Goal: Transaction & Acquisition: Purchase product/service

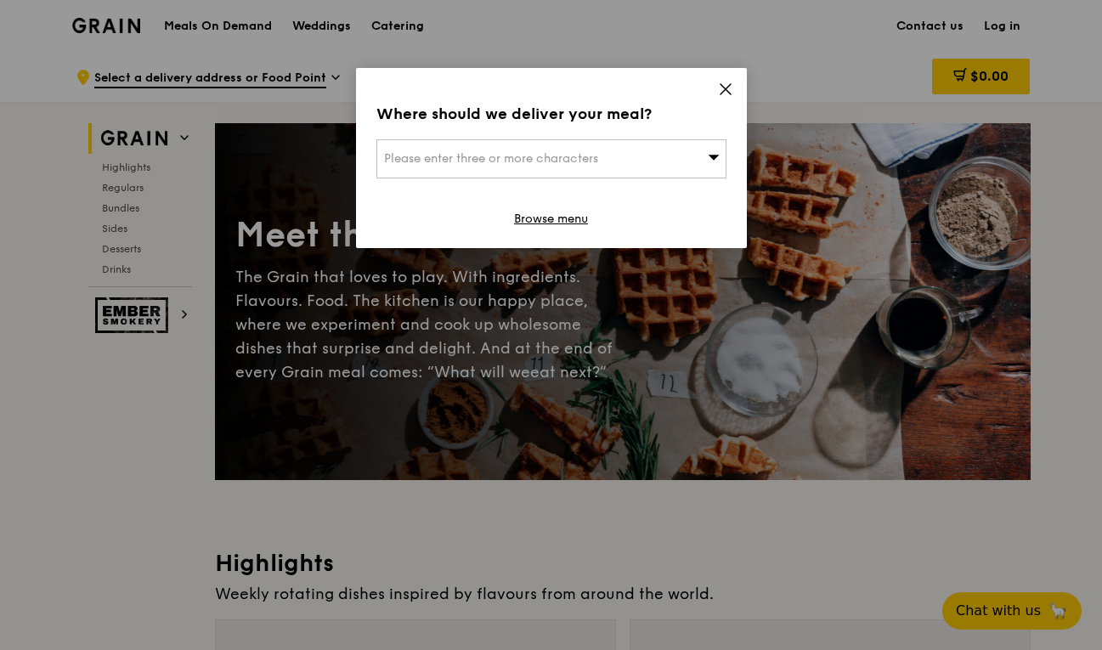
click at [508, 161] on span "Please enter three or more characters" at bounding box center [491, 158] width 214 height 14
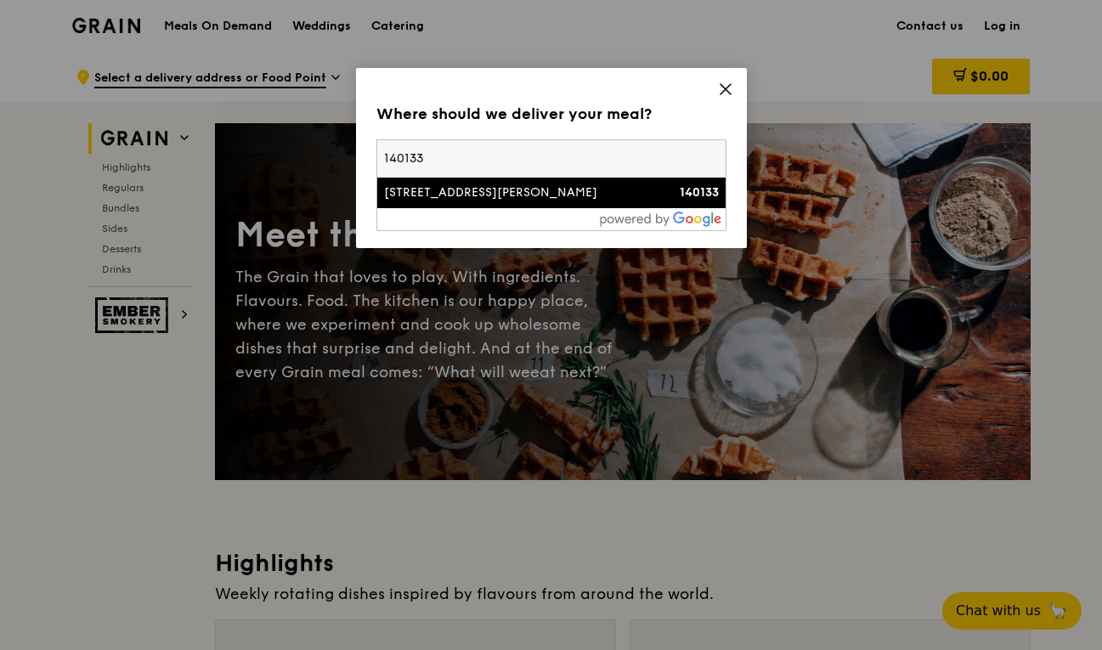
type input "140133"
click at [472, 189] on div "[STREET_ADDRESS][PERSON_NAME]" at bounding box center [509, 192] width 251 height 17
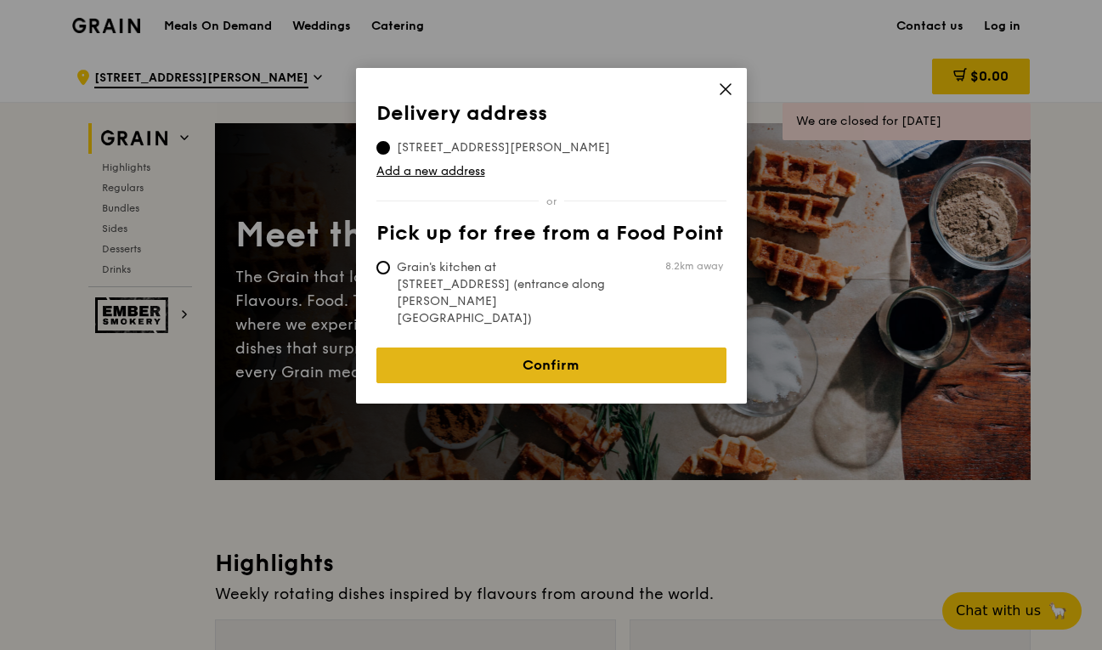
click at [552, 348] on link "Confirm" at bounding box center [551, 366] width 350 height 36
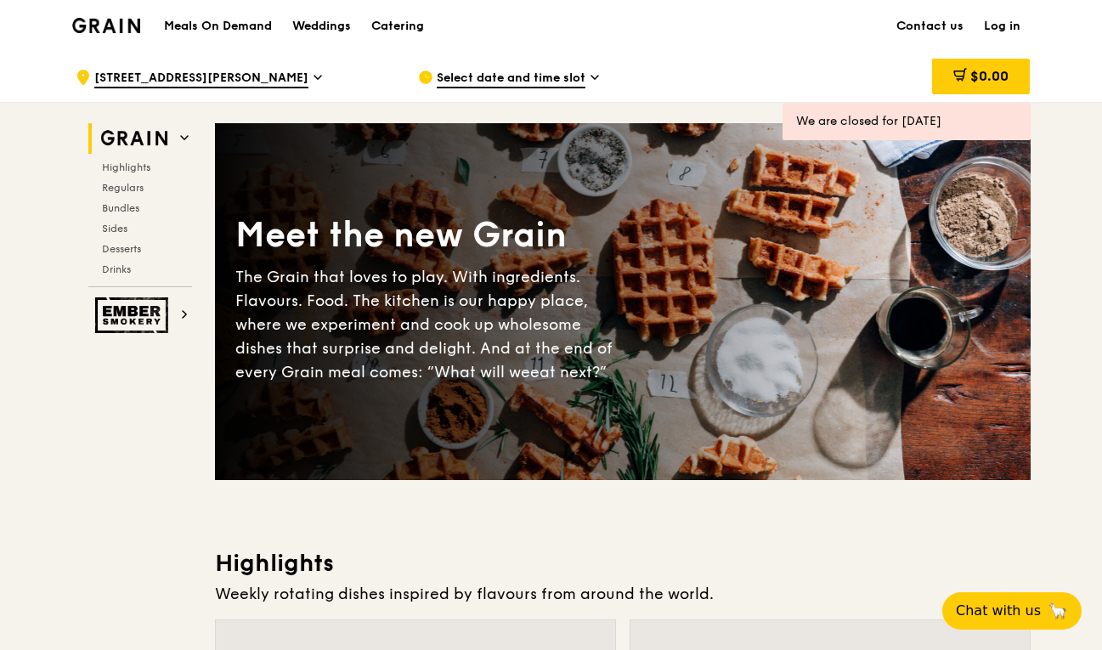
click at [521, 77] on span "Select date and time slot" at bounding box center [511, 79] width 149 height 19
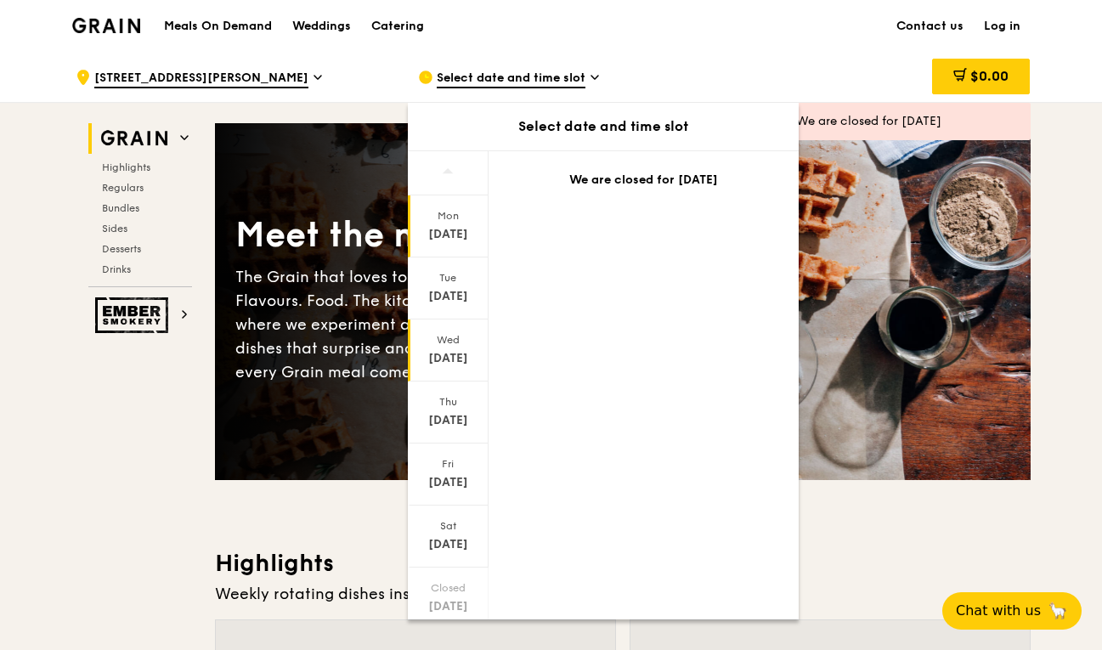
click at [447, 348] on div "Wed Aug 27" at bounding box center [448, 350] width 81 height 62
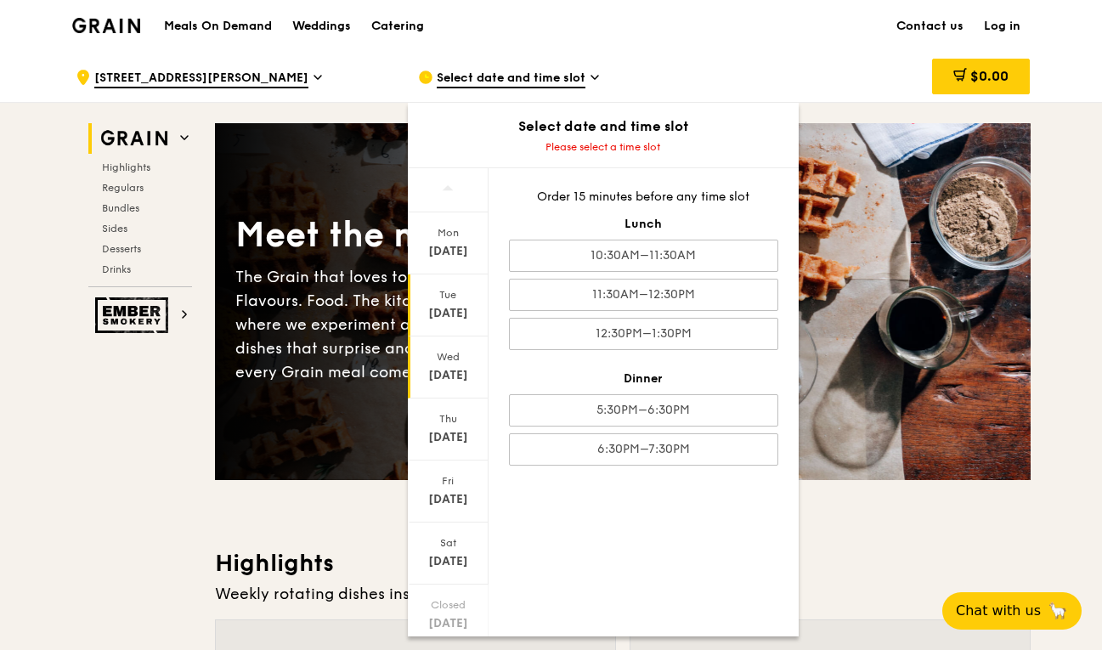
click at [461, 300] on div "Tue" at bounding box center [448, 295] width 76 height 14
click at [226, 26] on h1 "Meals On Demand" at bounding box center [218, 26] width 108 height 17
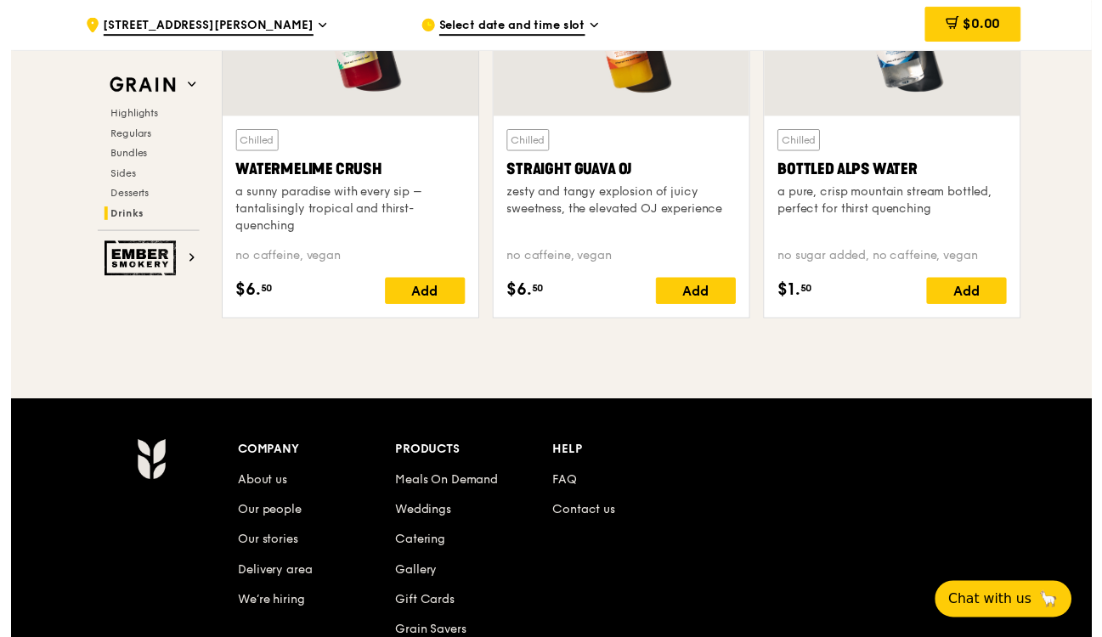
scroll to position [7115, 0]
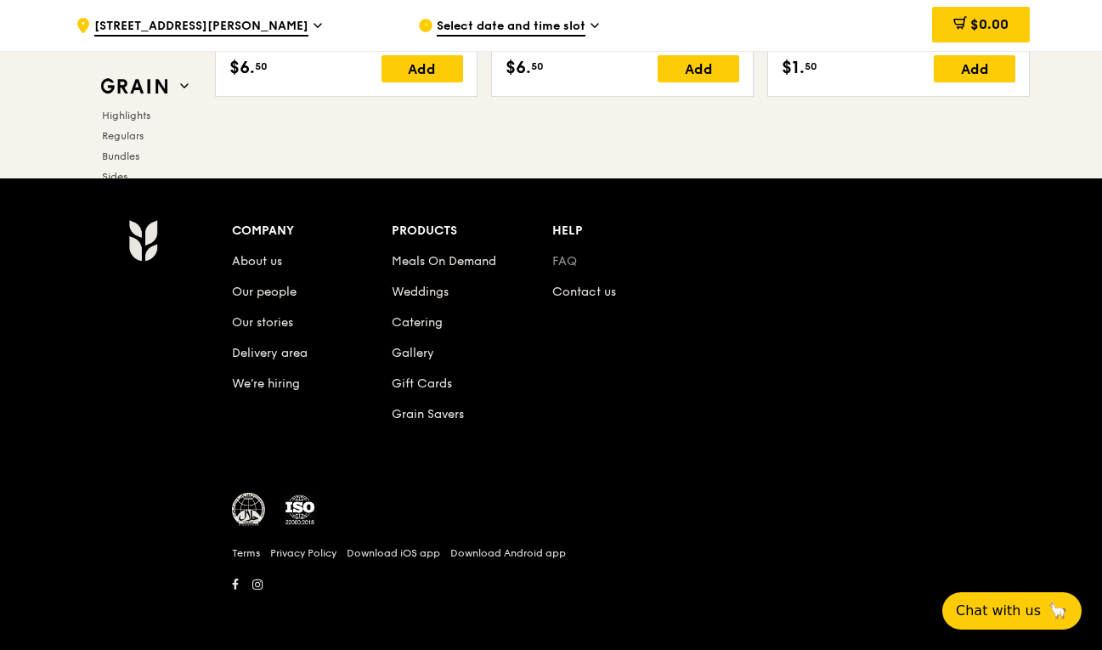
click at [564, 261] on link "FAQ" at bounding box center [564, 261] width 25 height 14
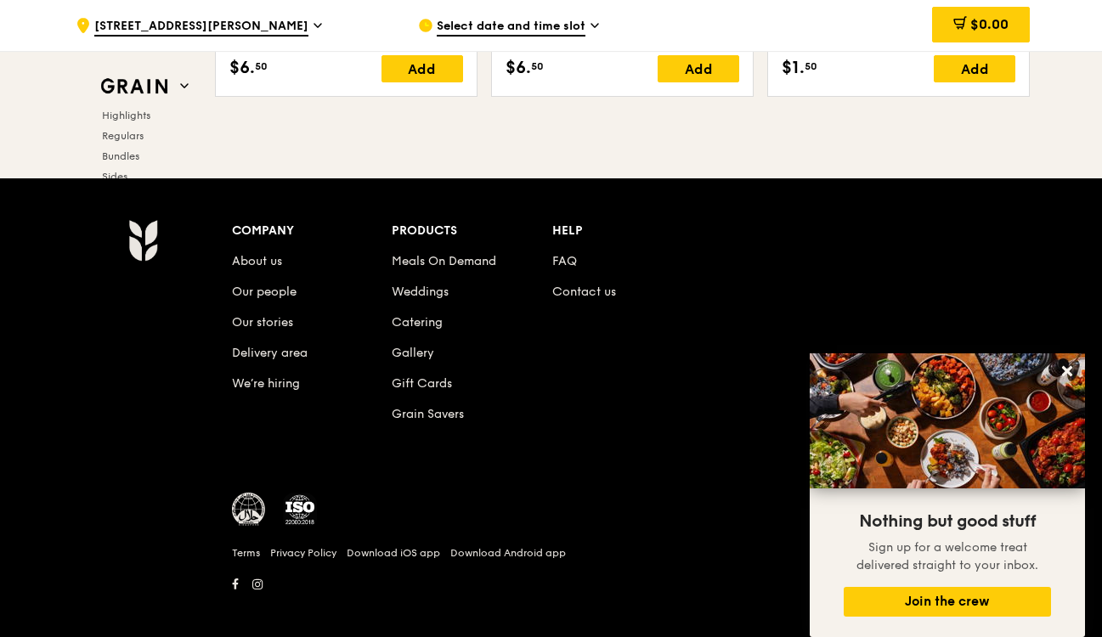
scroll to position [7128, 0]
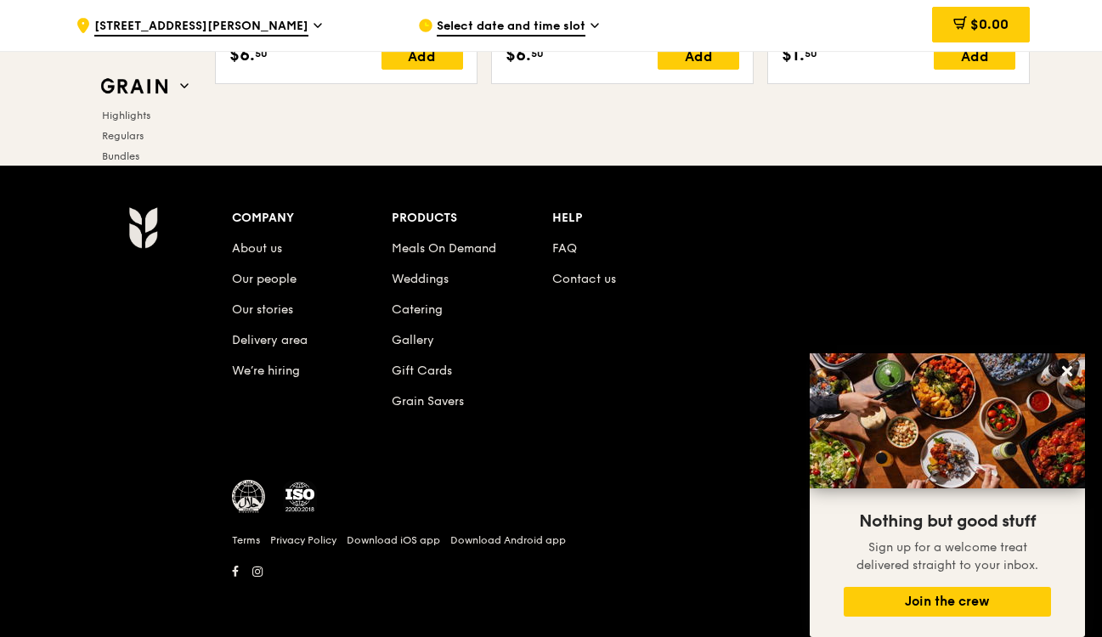
click at [992, 313] on div "Company About us Our people Our stories Delivery area We’re hiring Products Mea…" at bounding box center [633, 322] width 802 height 233
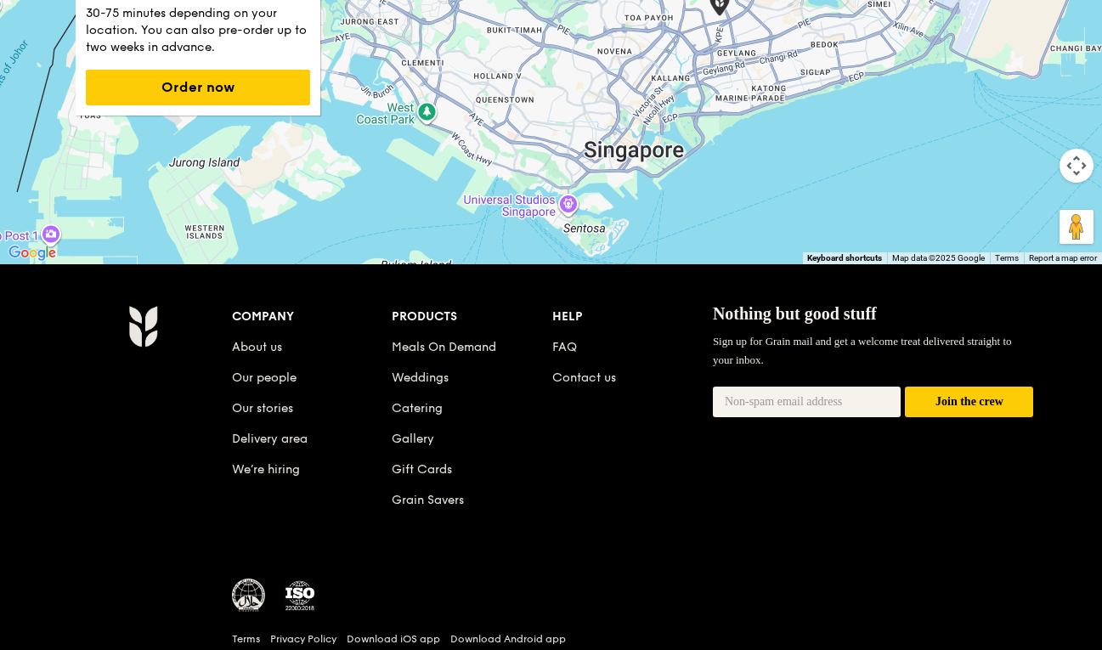
scroll to position [425, 0]
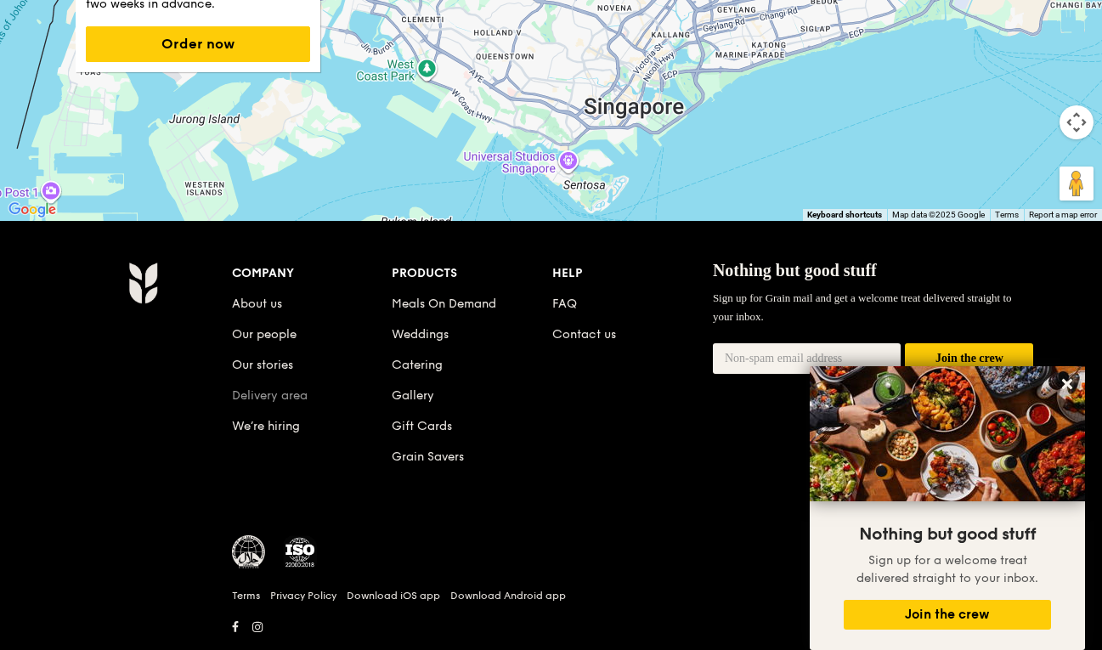
click at [254, 394] on link "Delivery area" at bounding box center [270, 395] width 76 height 14
click at [260, 398] on link "Delivery area" at bounding box center [270, 395] width 76 height 14
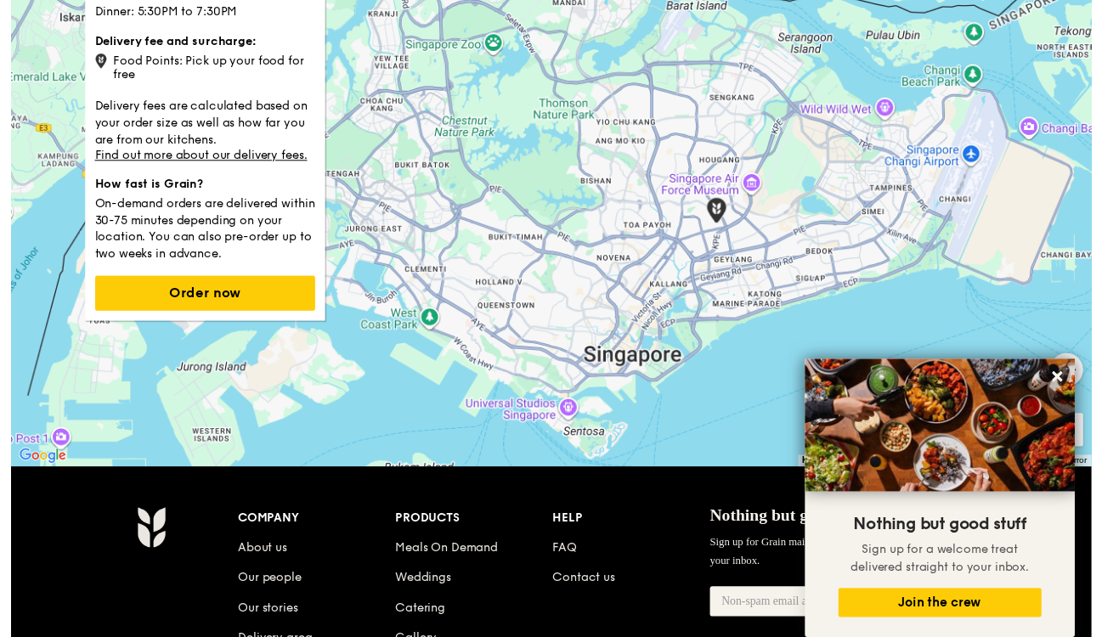
scroll to position [0, 0]
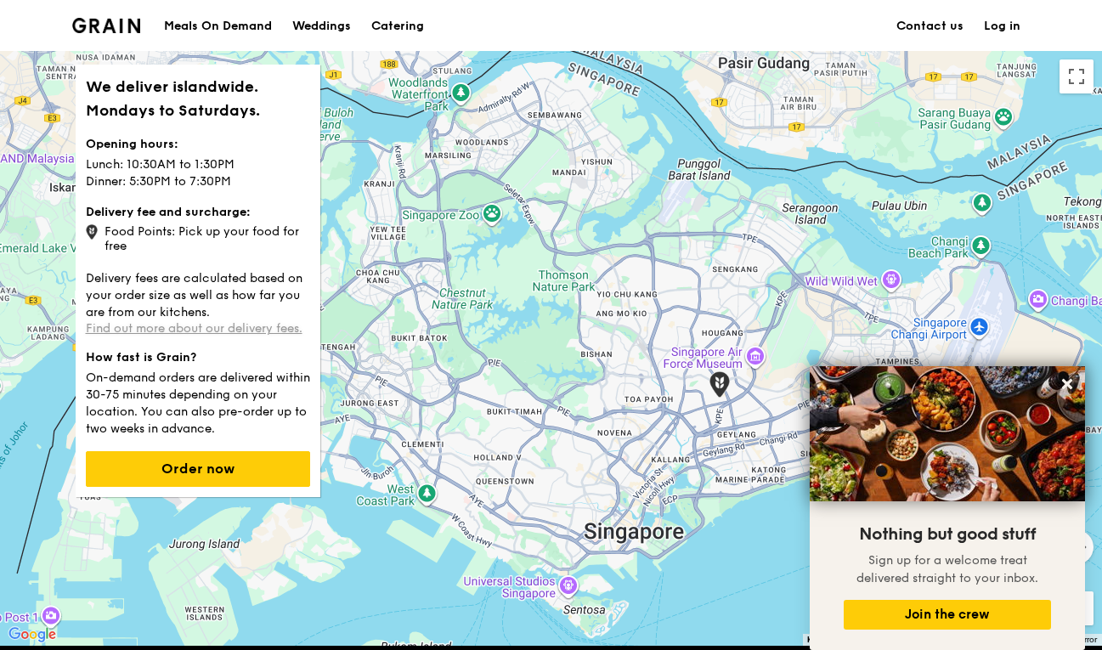
click at [216, 331] on link "Find out more about our delivery fees." at bounding box center [194, 328] width 217 height 14
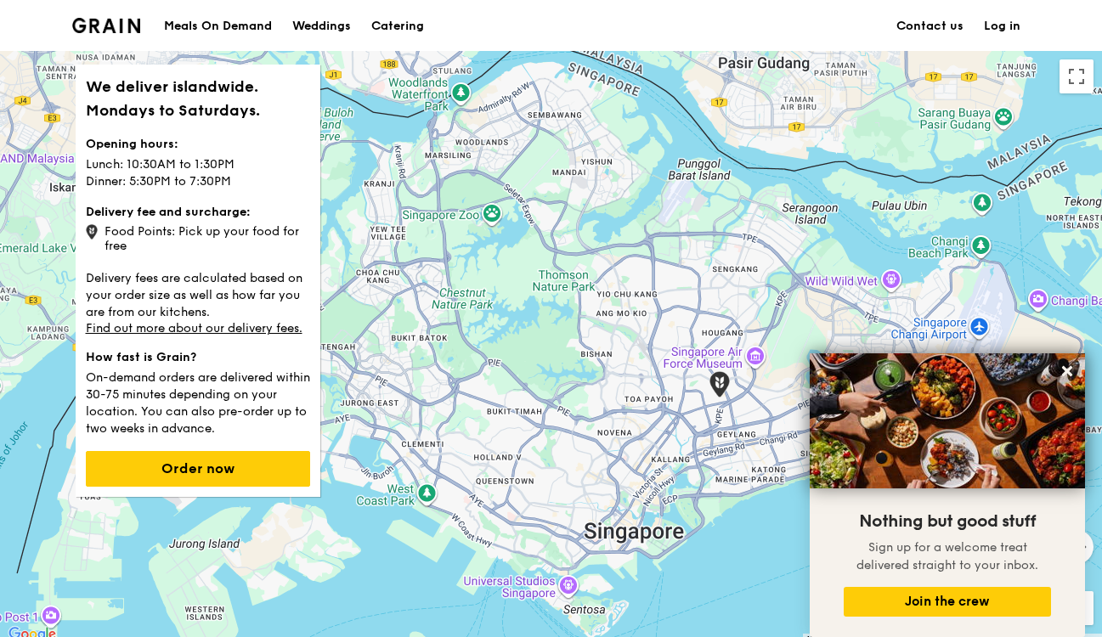
click at [622, 536] on div at bounding box center [551, 348] width 1102 height 595
click at [612, 497] on div at bounding box center [551, 348] width 1102 height 595
click at [1068, 365] on icon at bounding box center [1066, 371] width 15 height 15
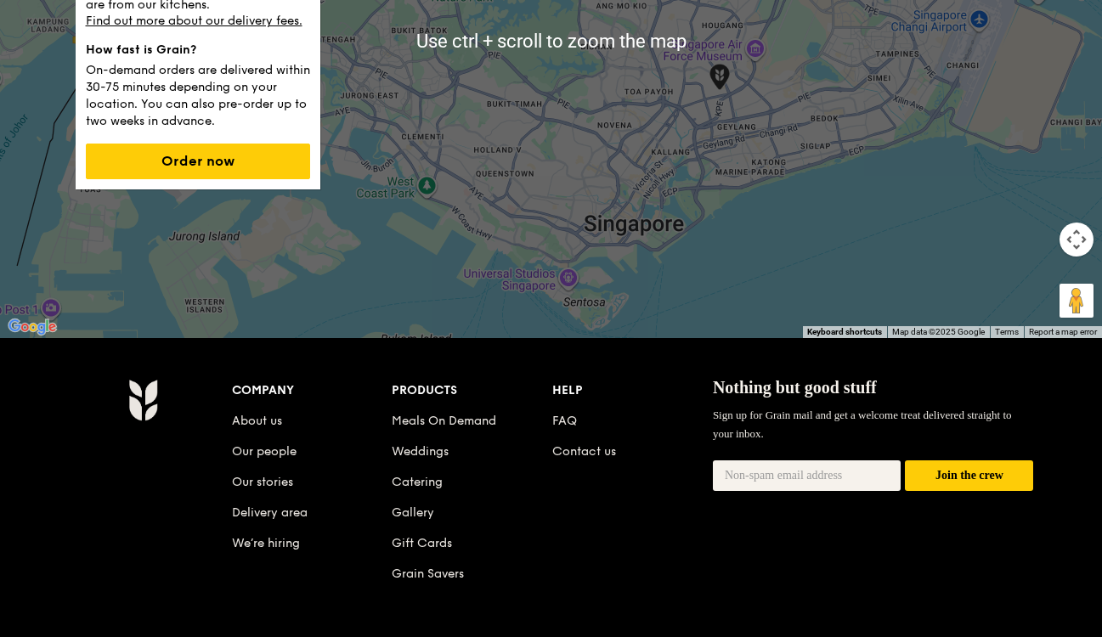
scroll to position [340, 0]
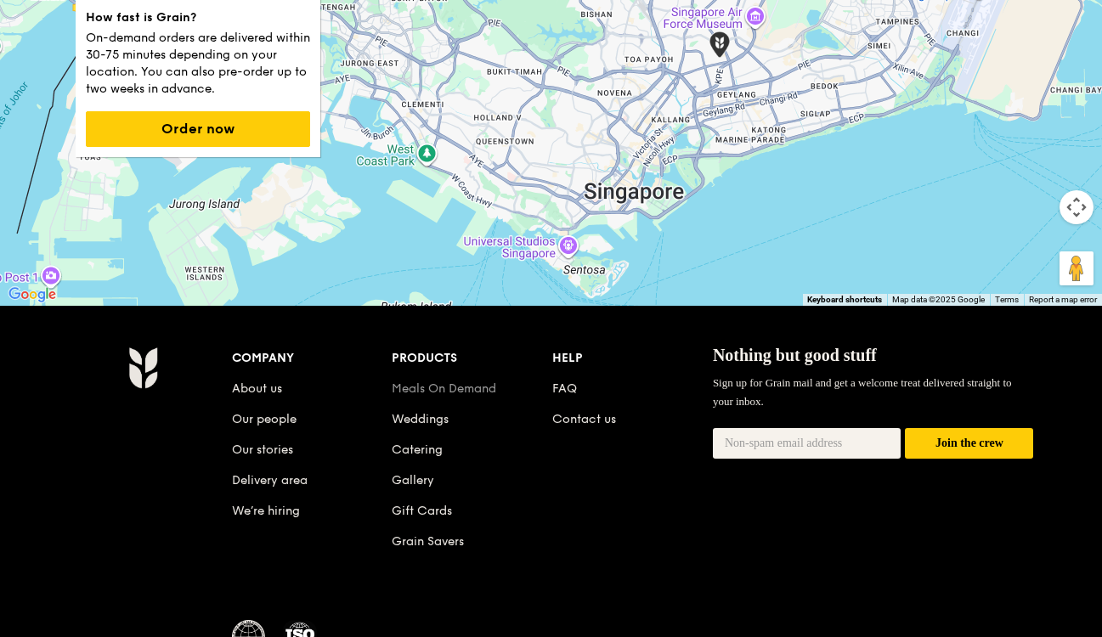
click at [459, 386] on link "Meals On Demand" at bounding box center [444, 388] width 105 height 14
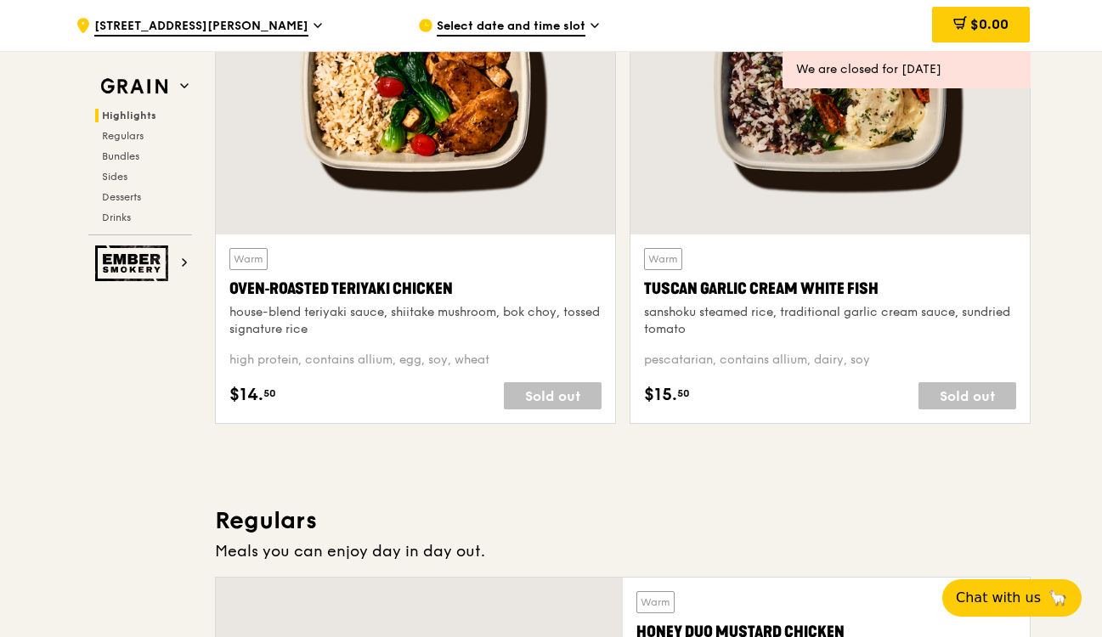
scroll to position [850, 0]
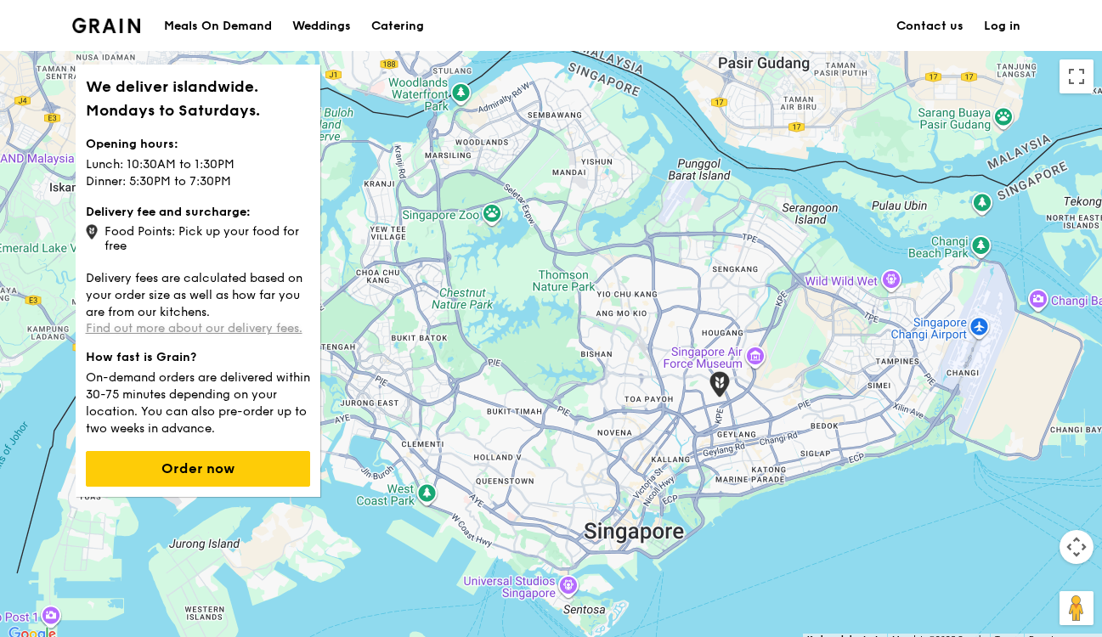
click at [172, 326] on link "Find out more about our delivery fees." at bounding box center [194, 328] width 217 height 14
